Goal: Use online tool/utility: Utilize a website feature to perform a specific function

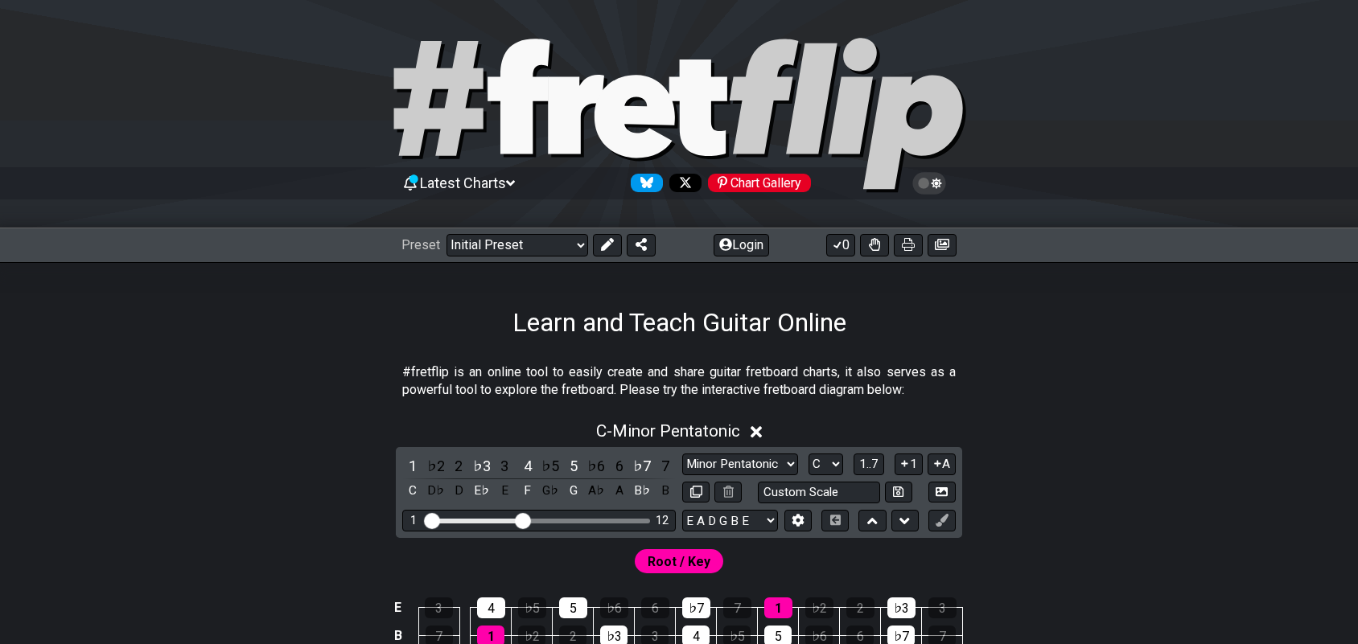
scroll to position [302, 0]
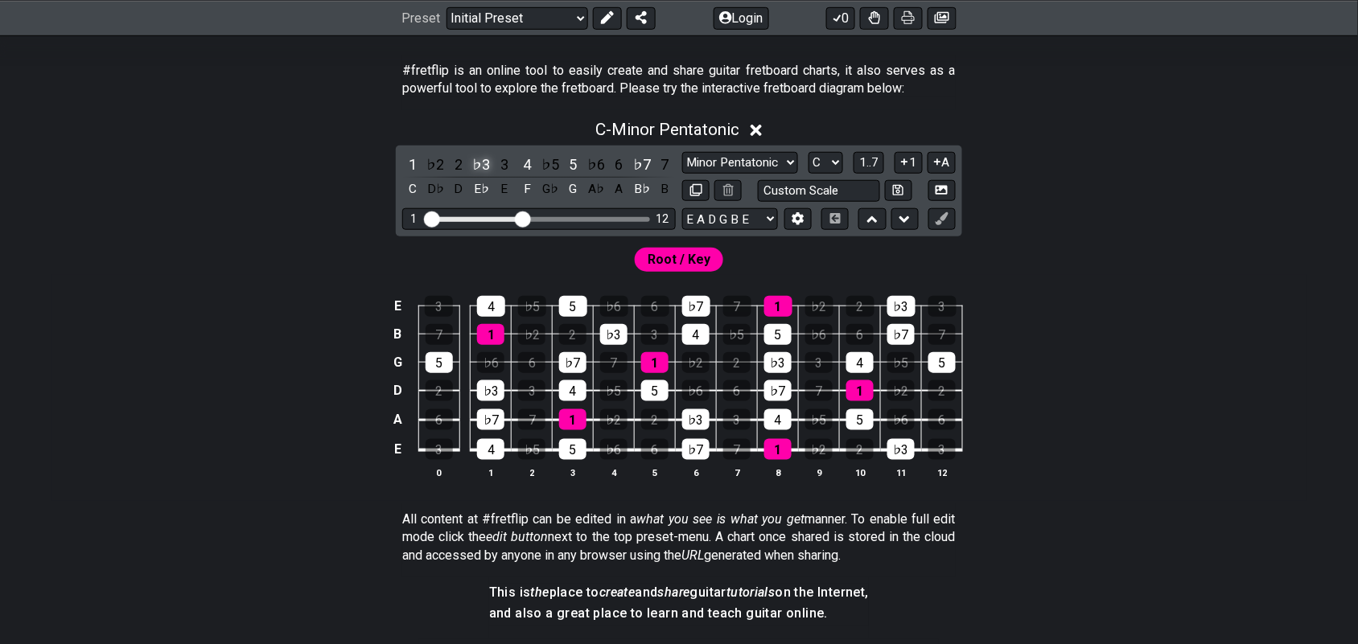
click at [489, 165] on div "♭3" at bounding box center [481, 165] width 21 height 22
click at [523, 163] on div "4" at bounding box center [527, 165] width 21 height 22
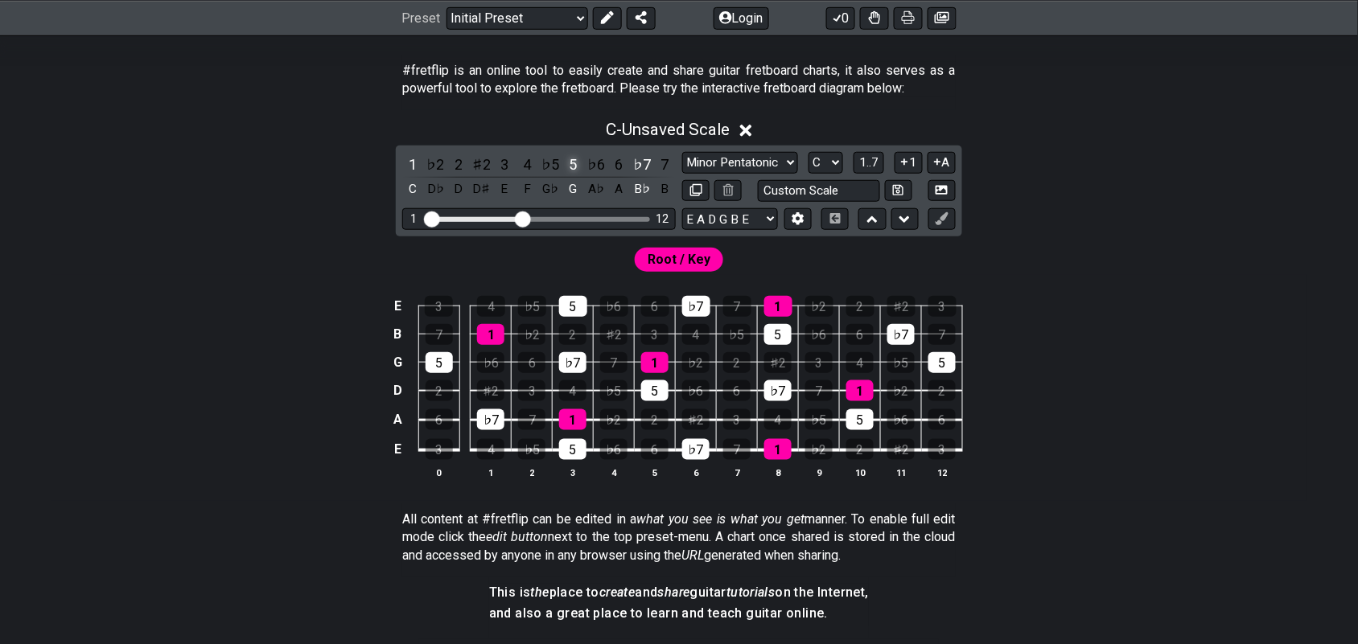
click at [576, 167] on div "5" at bounding box center [573, 165] width 21 height 22
click at [641, 167] on div "♭7" at bounding box center [641, 165] width 21 height 22
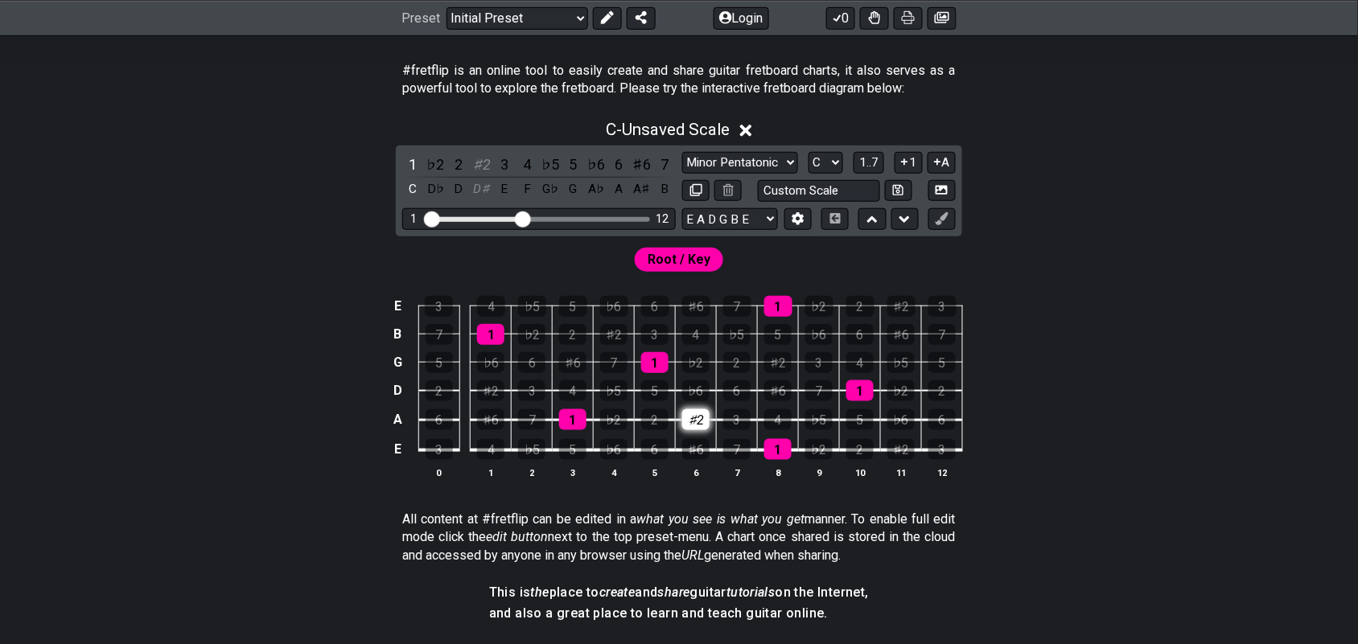
click at [702, 417] on div "♯2" at bounding box center [695, 419] width 27 height 21
click at [746, 415] on div "3" at bounding box center [736, 419] width 27 height 21
drag, startPoint x: 827, startPoint y: 453, endPoint x: 813, endPoint y: 443, distance: 16.7
click at [825, 451] on div "♭2" at bounding box center [818, 449] width 27 height 21
click at [807, 416] on div "♭5" at bounding box center [818, 419] width 27 height 21
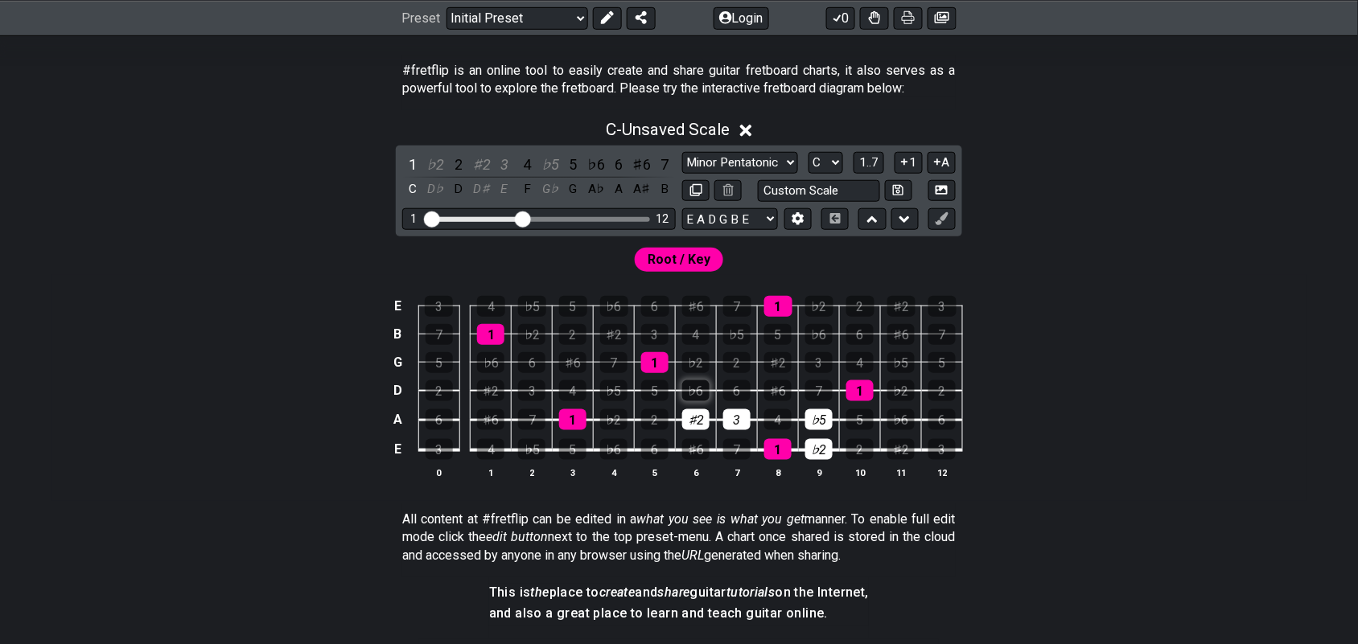
click at [688, 400] on div "♭6" at bounding box center [695, 390] width 27 height 21
click at [738, 386] on div "6" at bounding box center [736, 390] width 27 height 21
click at [786, 392] on div "♯6" at bounding box center [777, 390] width 27 height 21
click at [734, 399] on div "6" at bounding box center [736, 390] width 27 height 21
click at [742, 395] on div "6" at bounding box center [736, 390] width 27 height 21
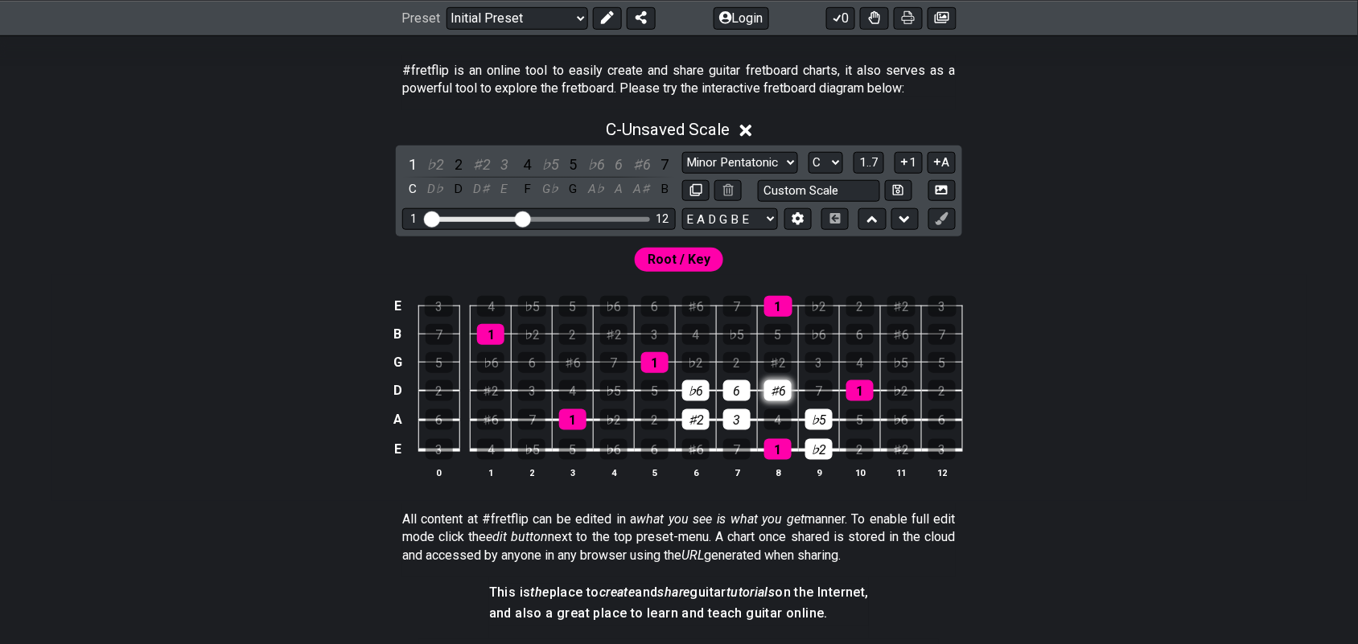
click at [767, 384] on div "♯6" at bounding box center [777, 390] width 27 height 21
click at [942, 223] on icon at bounding box center [941, 218] width 12 height 12
click at [604, 19] on icon at bounding box center [607, 17] width 13 height 13
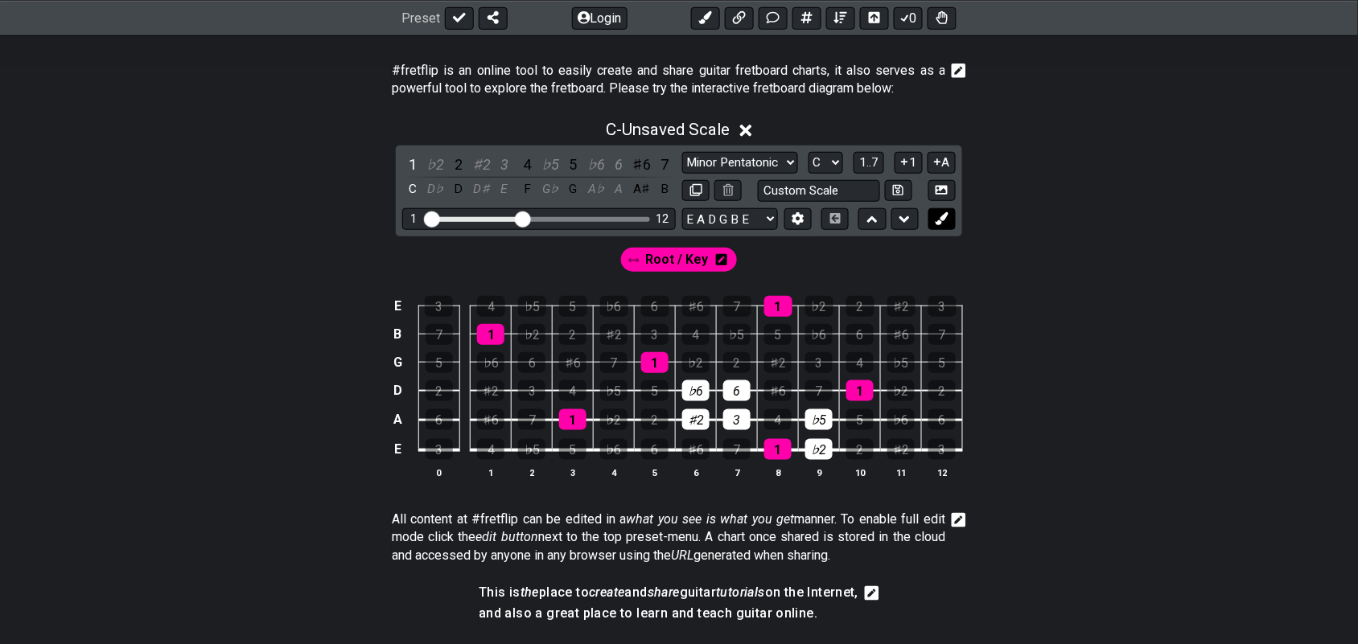
click at [946, 219] on icon at bounding box center [941, 218] width 12 height 12
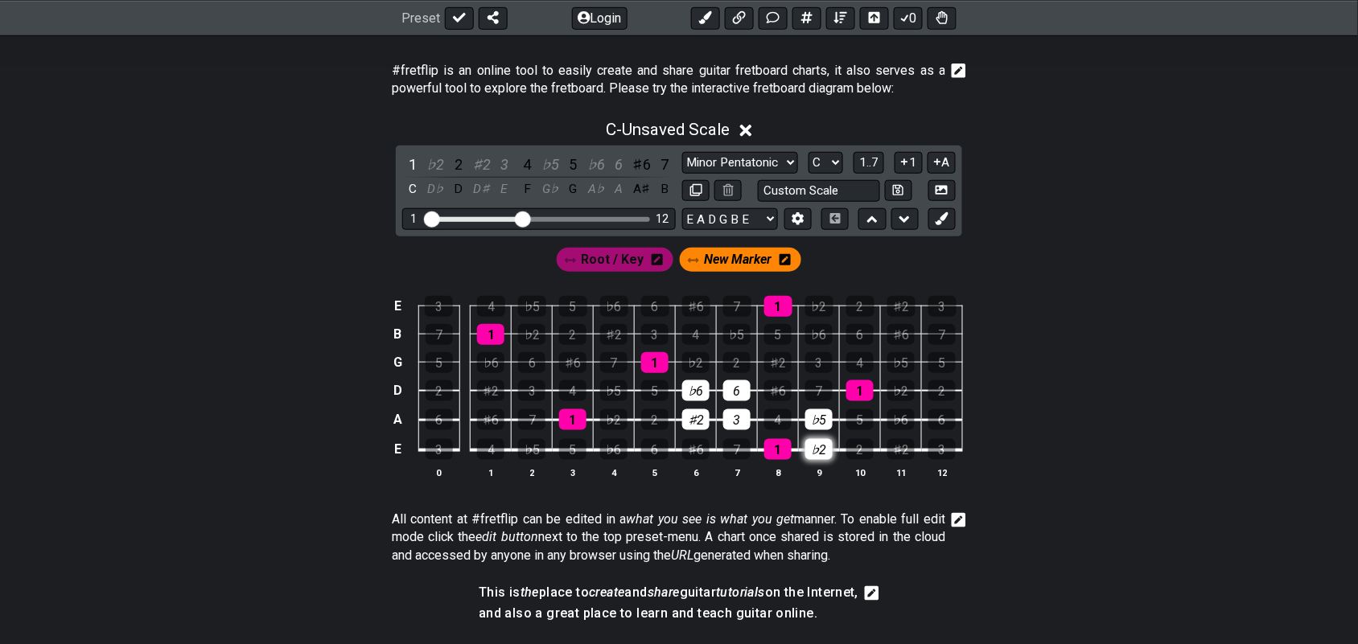
click at [822, 445] on div "♭2" at bounding box center [818, 449] width 27 height 21
click at [824, 427] on div "♭5" at bounding box center [818, 419] width 27 height 21
click at [688, 413] on div "♯2" at bounding box center [695, 419] width 27 height 21
click at [728, 421] on div "3" at bounding box center [736, 419] width 27 height 21
click at [692, 396] on div "♭6" at bounding box center [695, 390] width 27 height 21
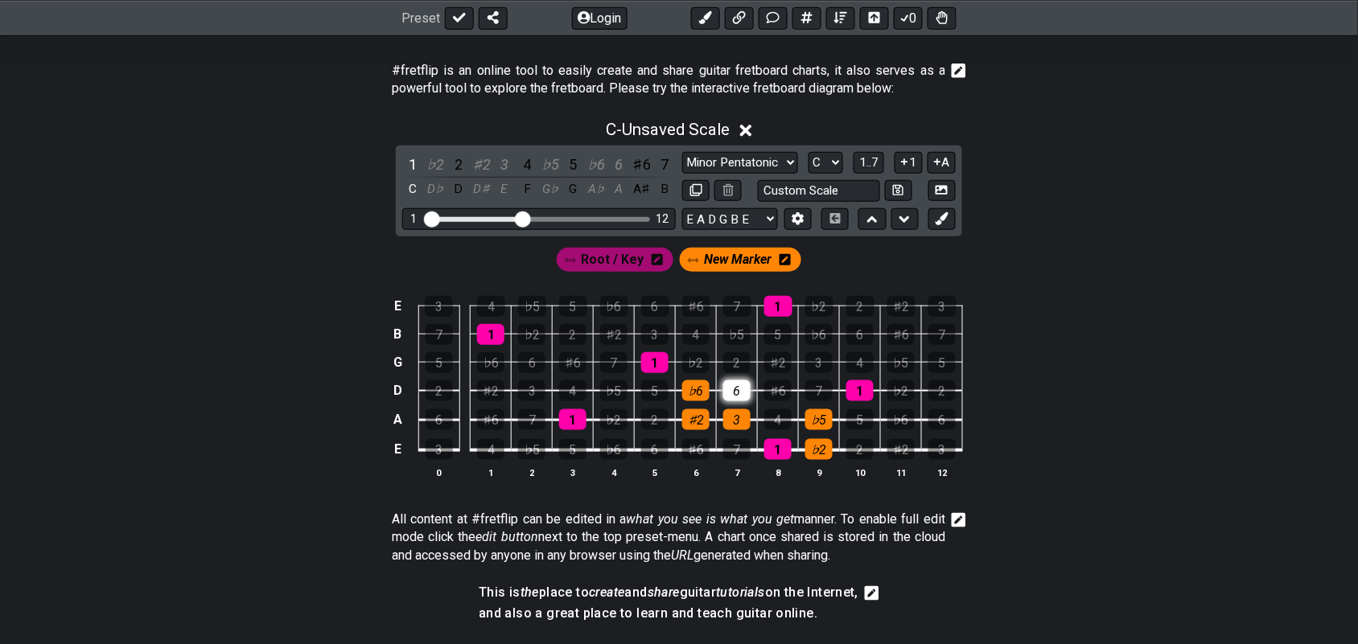
click at [730, 395] on div "6" at bounding box center [736, 390] width 27 height 21
click at [758, 270] on span "New Marker" at bounding box center [738, 260] width 68 height 23
click at [442, 163] on div "♭2" at bounding box center [436, 165] width 21 height 22
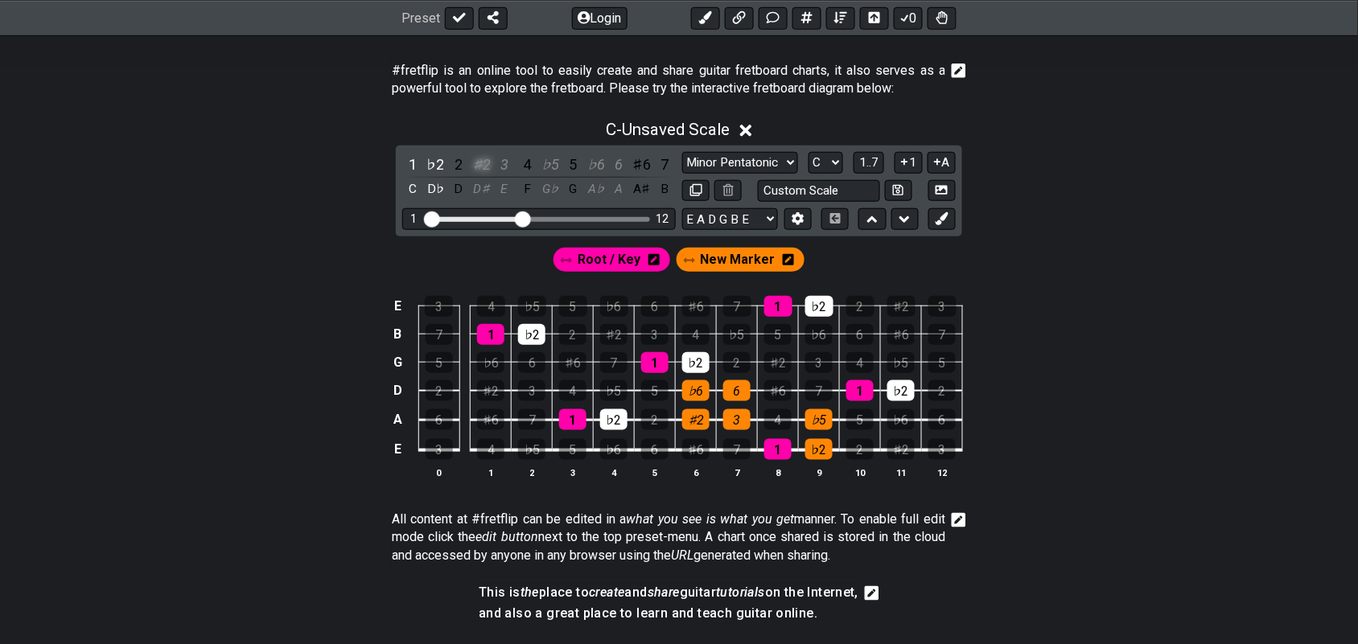
click at [485, 170] on div "♯2" at bounding box center [481, 165] width 21 height 22
click at [500, 169] on div "3" at bounding box center [504, 165] width 21 height 22
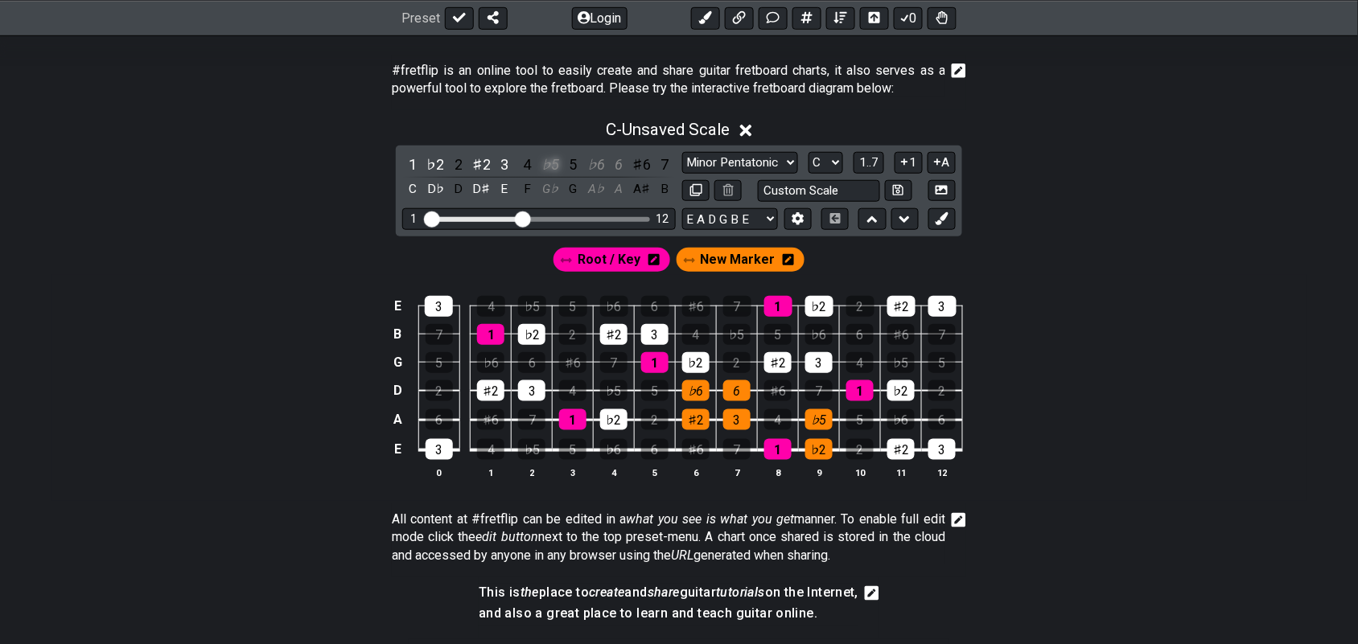
click at [551, 154] on div "♭5" at bounding box center [550, 165] width 21 height 22
click at [596, 170] on div "♭6" at bounding box center [596, 165] width 21 height 22
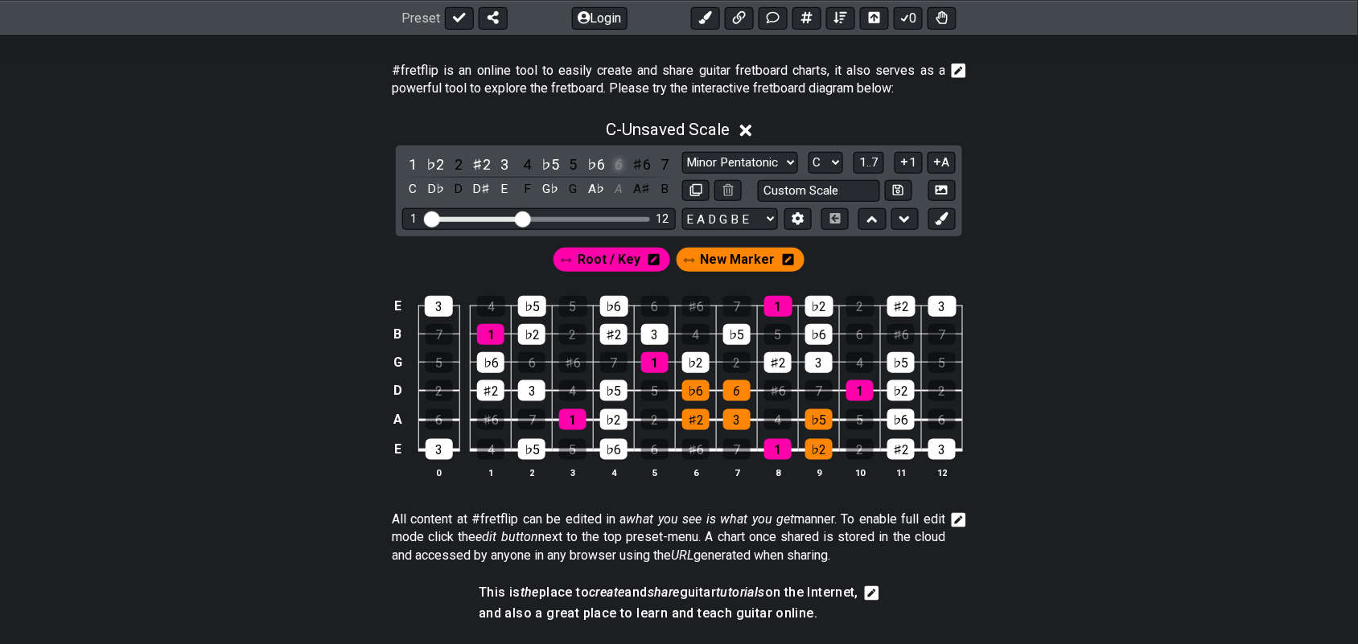
click at [620, 167] on div "6" at bounding box center [619, 165] width 21 height 22
click at [409, 187] on div "C" at bounding box center [412, 190] width 21 height 22
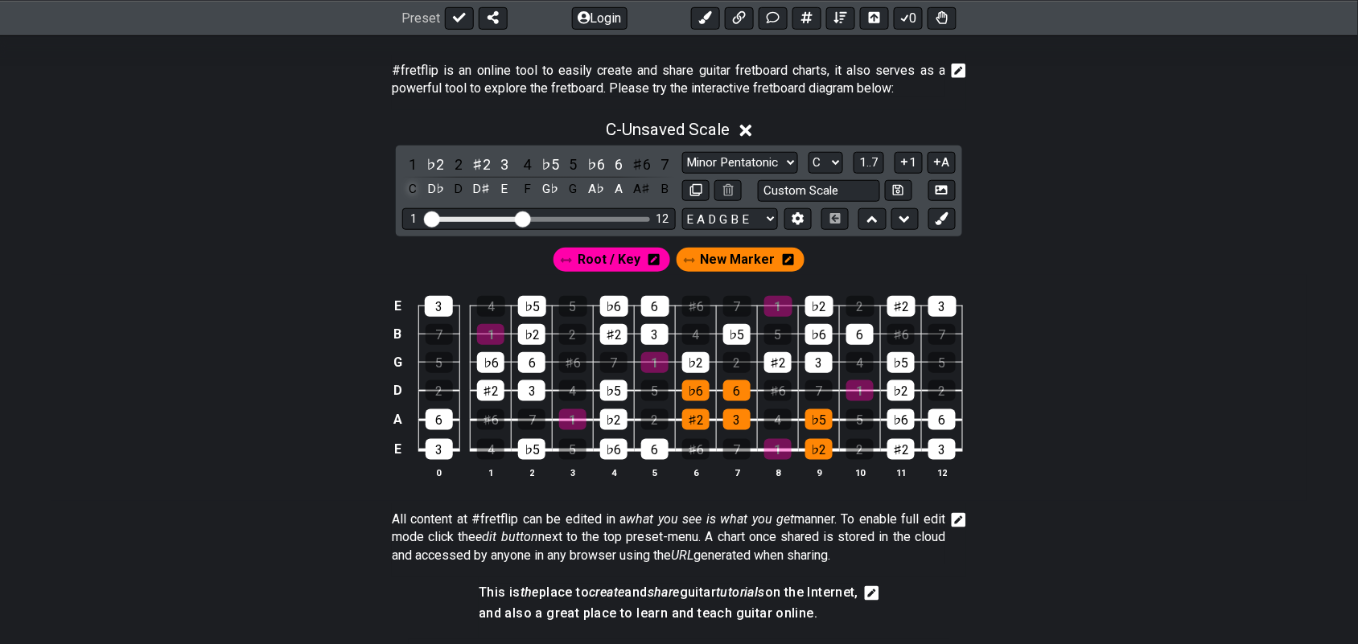
click at [411, 189] on div "C" at bounding box center [412, 190] width 21 height 22
